Goal: Task Accomplishment & Management: Complete application form

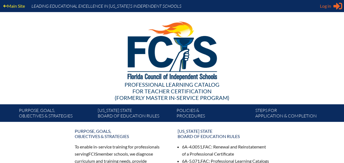
type input "[PERSON_NAME][EMAIL_ADDRESS][DOMAIN_NAME]"
click at [328, 9] on div "Log in Close Sign in or register" at bounding box center [331, 6] width 22 height 9
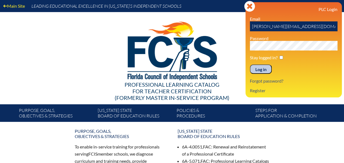
click at [256, 70] on input "Log in" at bounding box center [261, 68] width 22 height 9
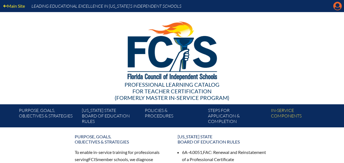
click at [337, 7] on icon at bounding box center [337, 6] width 8 height 8
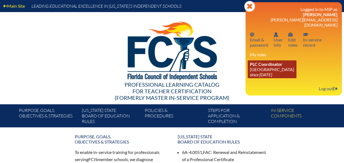
click at [265, 72] on icon "since [DATE]" at bounding box center [261, 74] width 22 height 5
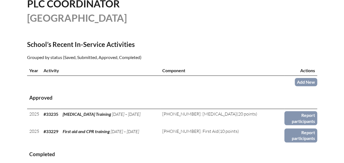
scroll to position [152, 0]
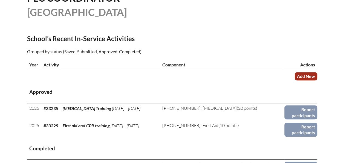
click at [305, 74] on link "Add New" at bounding box center [306, 76] width 22 height 8
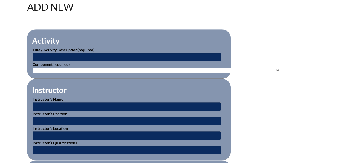
scroll to position [172, 0]
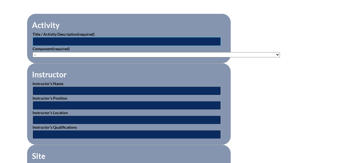
click at [193, 42] on input "text" at bounding box center [127, 41] width 188 height 9
type input "S"
type input "Introduction to the Science of Reading"
click at [59, 55] on select"]"] "-- 1-000-001: Appropriate Art Activities 1-000-002: Concept and Art Process for…" at bounding box center [156, 54] width 247 height 5
select select"]"] "194920"
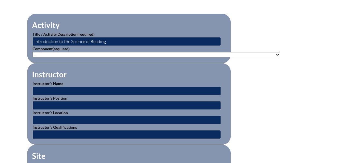
click at [33, 52] on select"]"] "-- 1-000-001: Appropriate Art Activities 1-000-002: Concept and Art Process for…" at bounding box center [156, 54] width 247 height 5
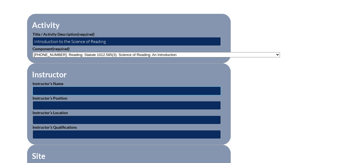
click at [108, 89] on input "text" at bounding box center [127, 90] width 188 height 9
type input "t"
type input "Tammy Demps"
type input "1021 N. Goldenrod Rd"
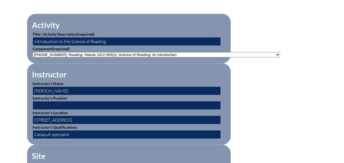
type input "Catapult specialist"
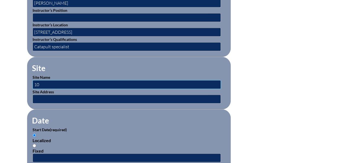
type input "1"
type input "Leaders Prep School"
click at [95, 94] on input "text" at bounding box center [127, 98] width 188 height 9
type input "1021 N. Goldenrod Rd. Orlando FL 34807"
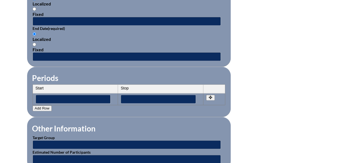
scroll to position [373, 0]
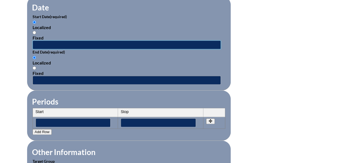
click at [73, 40] on input "text" at bounding box center [127, 44] width 188 height 9
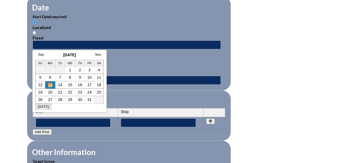
click at [51, 83] on link "13" at bounding box center [50, 84] width 4 height 4
type input "2025-10-13 1:41 PM"
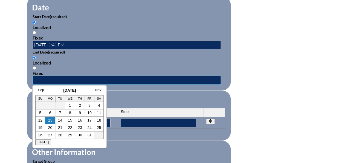
click at [51, 76] on input "text" at bounding box center [127, 80] width 188 height 9
click at [50, 120] on link "13" at bounding box center [50, 120] width 4 height 4
type input "2025-10-13 1:41 PM"
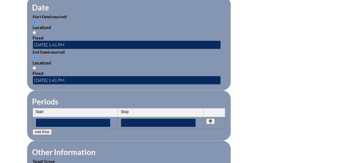
click at [49, 120] on input"] "text" at bounding box center [73, 122] width 75 height 9
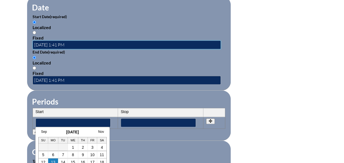
click at [67, 41] on input "2025-10-13 1:41 PM" at bounding box center [127, 44] width 188 height 9
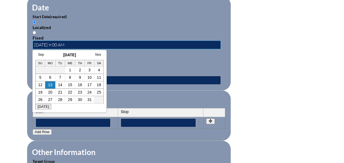
type input "2025-10-13 9:00 AM"
click at [117, 83] on fieldset "Date Start Date (required) Localized Fixed 2025-10-13 9:00 AM End Date (require…" at bounding box center [129, 43] width 204 height 94
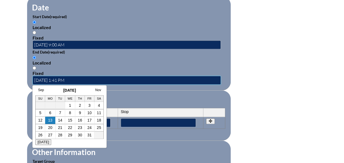
click at [58, 77] on input "2025-10-13 1:41 PM" at bounding box center [127, 80] width 188 height 9
drag, startPoint x: 59, startPoint y: 77, endPoint x: 66, endPoint y: 78, distance: 7.7
click at [66, 78] on input "2025-10-13 1:41 PM" at bounding box center [127, 80] width 188 height 9
type input "2025-10-13 12:00 PM"
click at [148, 91] on fieldset "Periods Start Stop No rows created Add new row Start Stop Start Stop" at bounding box center [129, 115] width 204 height 50
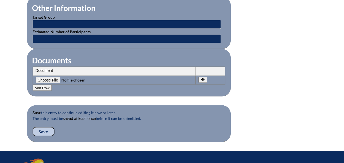
scroll to position [515, 0]
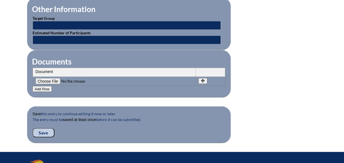
click at [48, 128] on input "Save" at bounding box center [44, 132] width 22 height 9
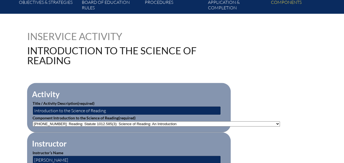
scroll to position [594, 0]
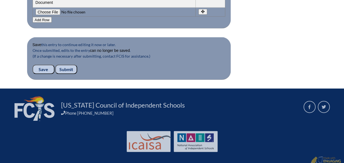
click at [57, 66] on input "Submit" at bounding box center [66, 69] width 22 height 9
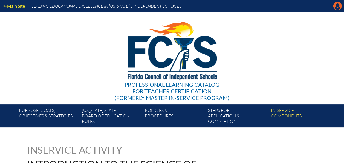
click at [336, 10] on icon at bounding box center [337, 6] width 8 height 8
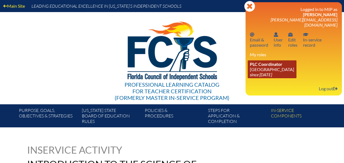
click at [265, 62] on span "PLC Coordinator" at bounding box center [266, 63] width 33 height 5
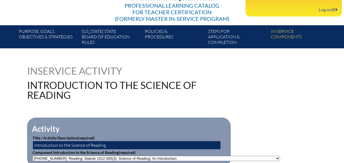
scroll to position [62, 0]
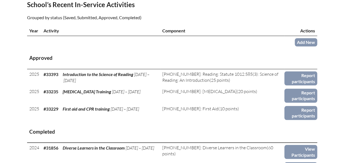
scroll to position [188, 0]
